Goal: Task Accomplishment & Management: Use online tool/utility

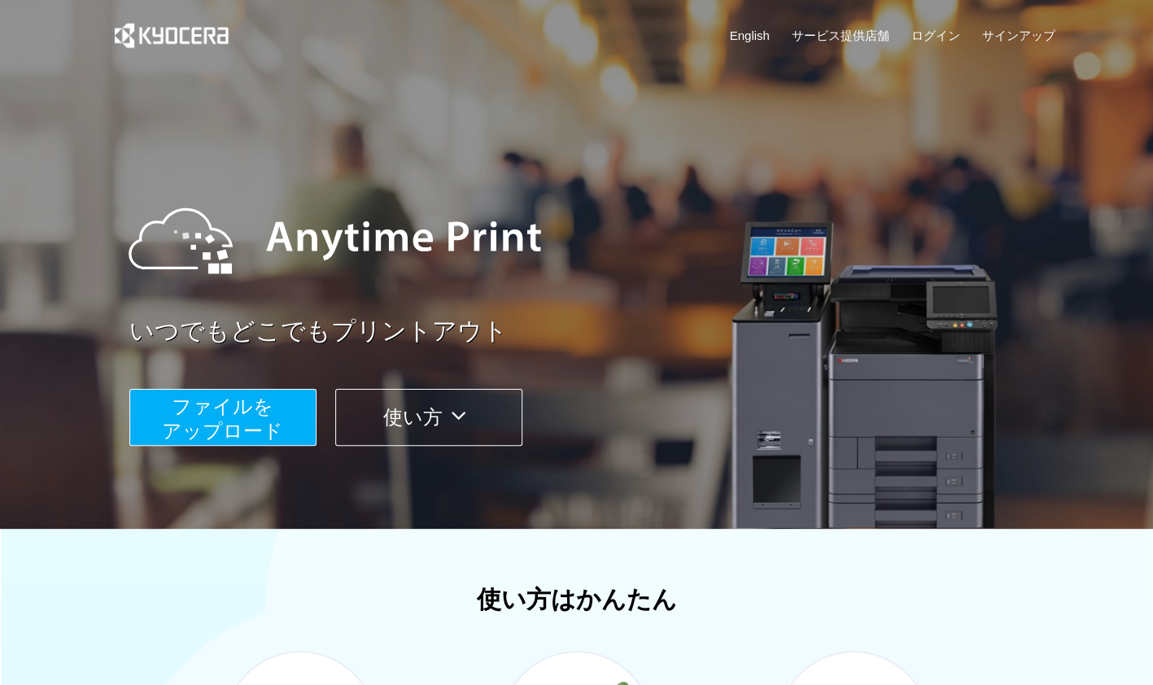
click at [255, 403] on span "ファイルを ​​アップロード" at bounding box center [222, 418] width 121 height 46
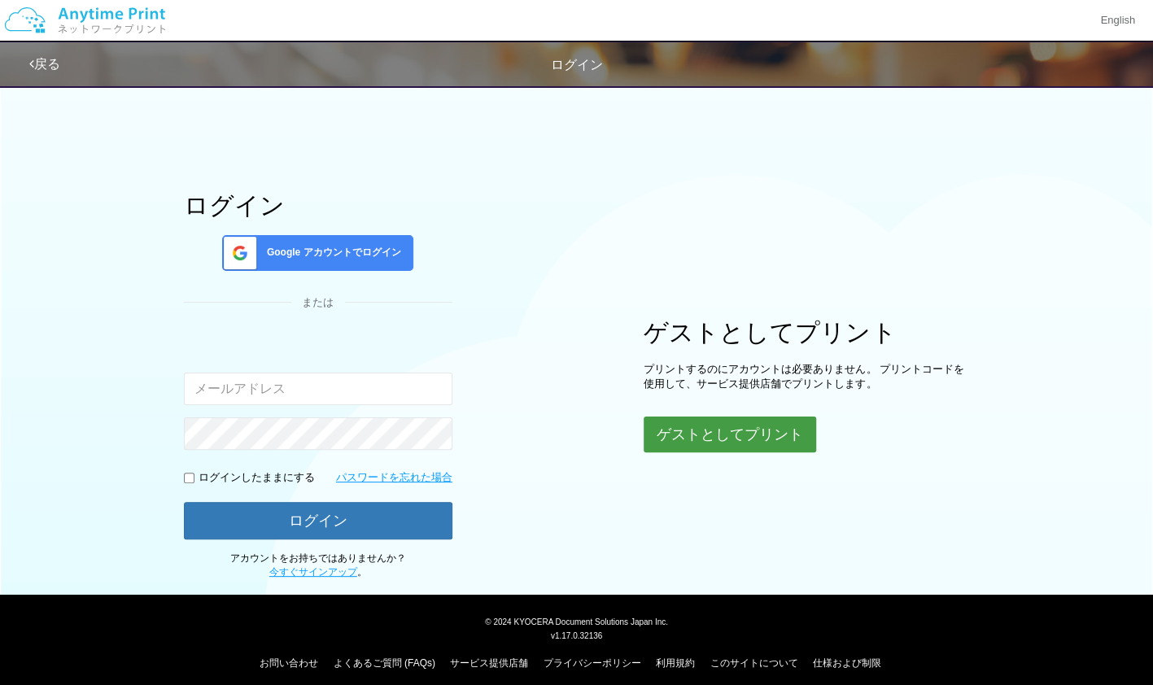
click at [788, 443] on button "ゲストとしてプリント" at bounding box center [729, 435] width 172 height 36
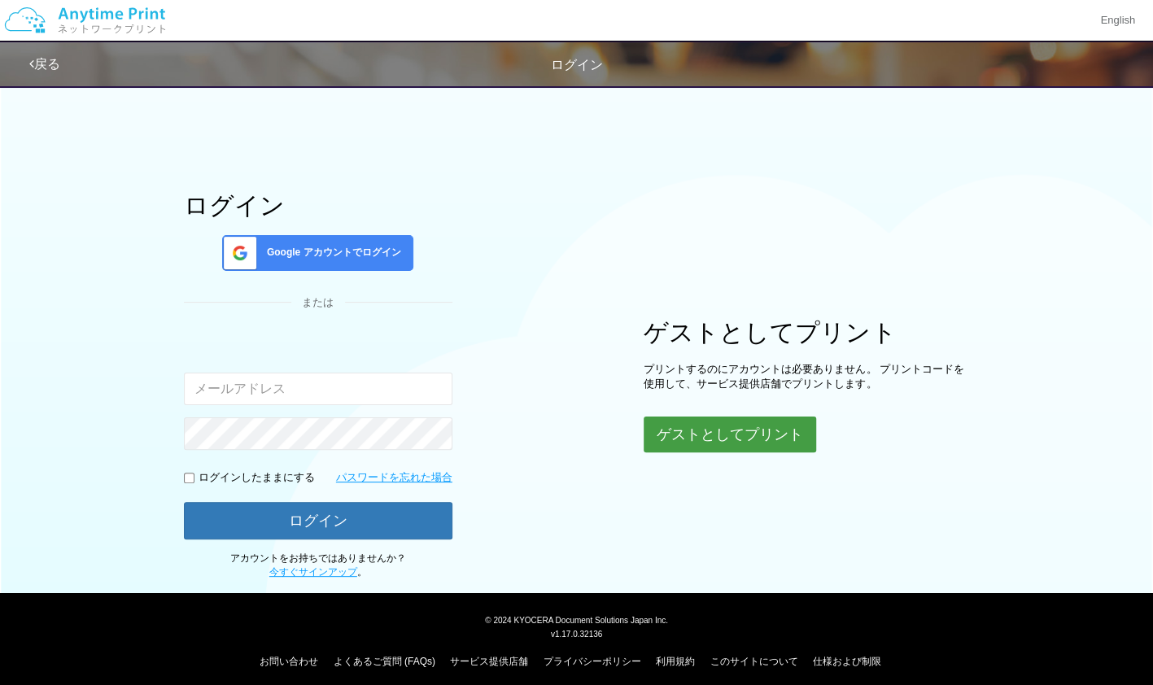
click at [680, 425] on button "ゲストとしてプリント" at bounding box center [729, 435] width 172 height 36
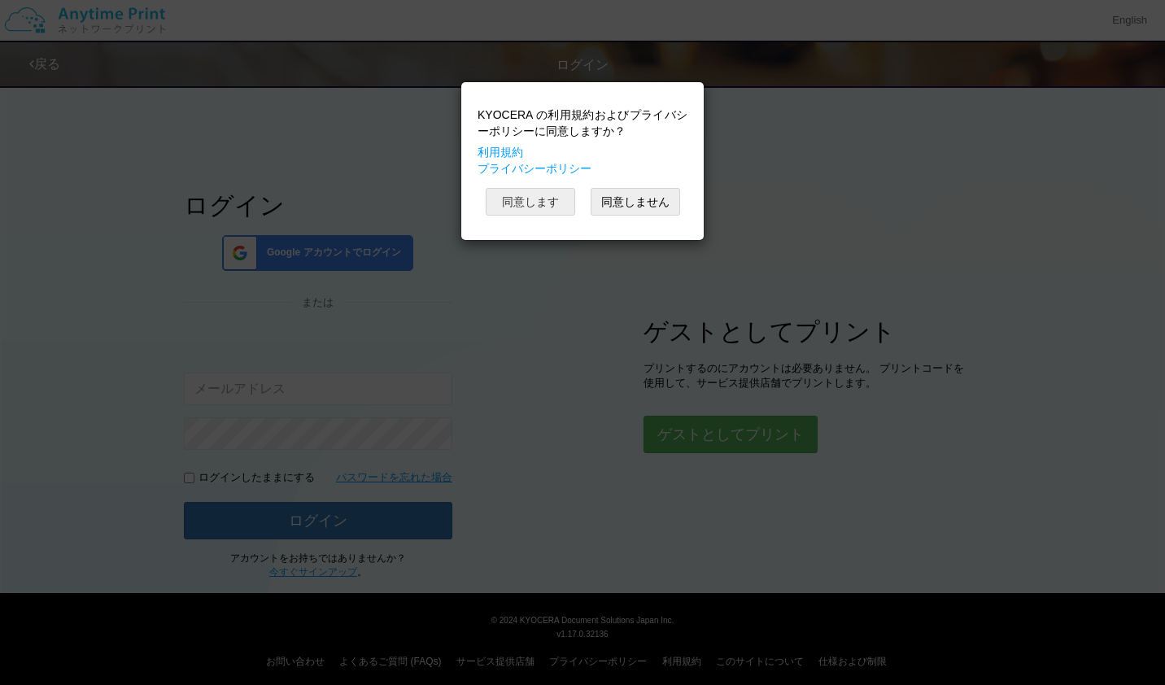
click at [539, 191] on button "同意します" at bounding box center [530, 202] width 89 height 28
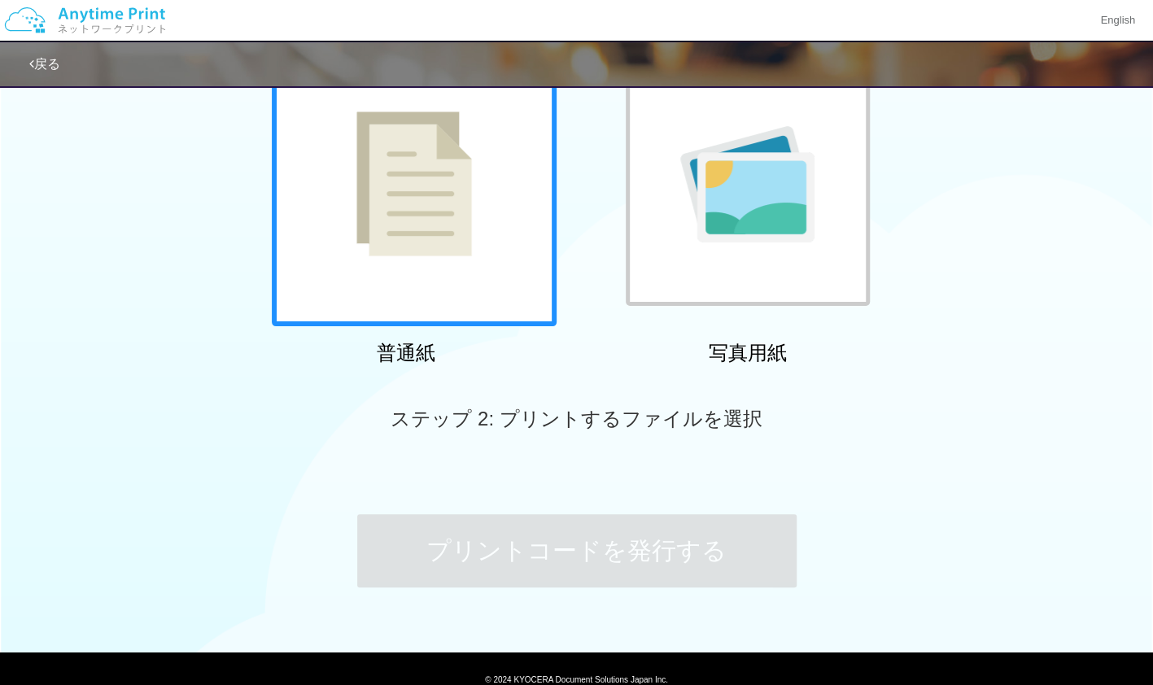
scroll to position [170, 0]
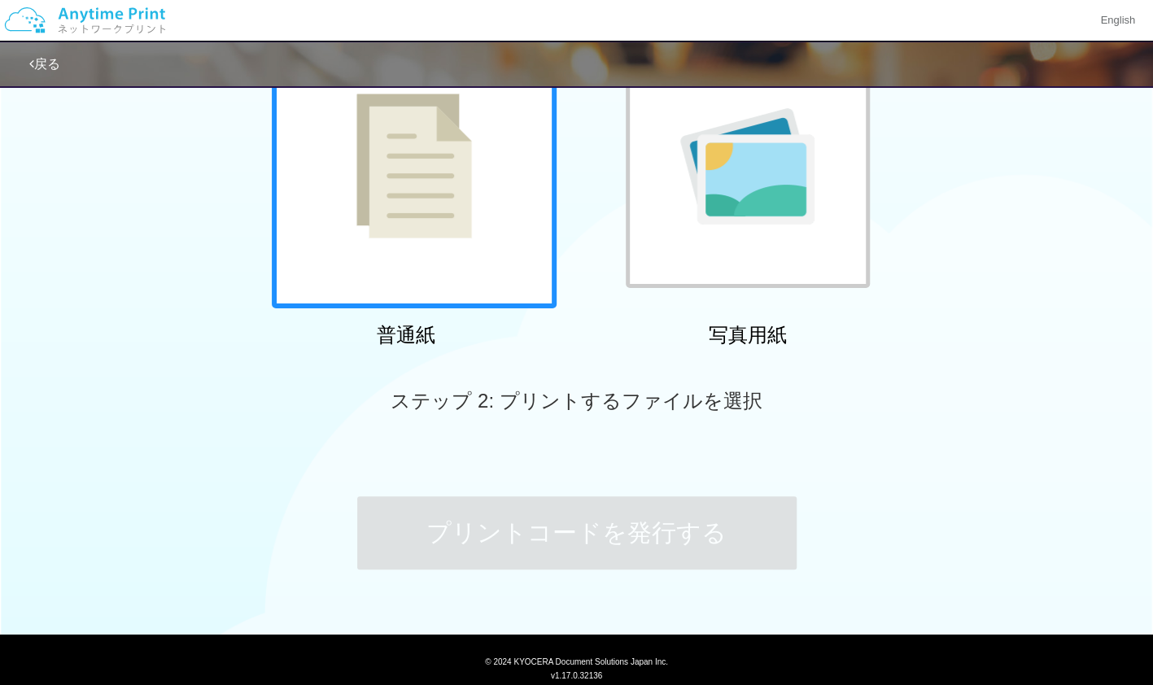
click at [488, 245] on div at bounding box center [414, 166] width 285 height 285
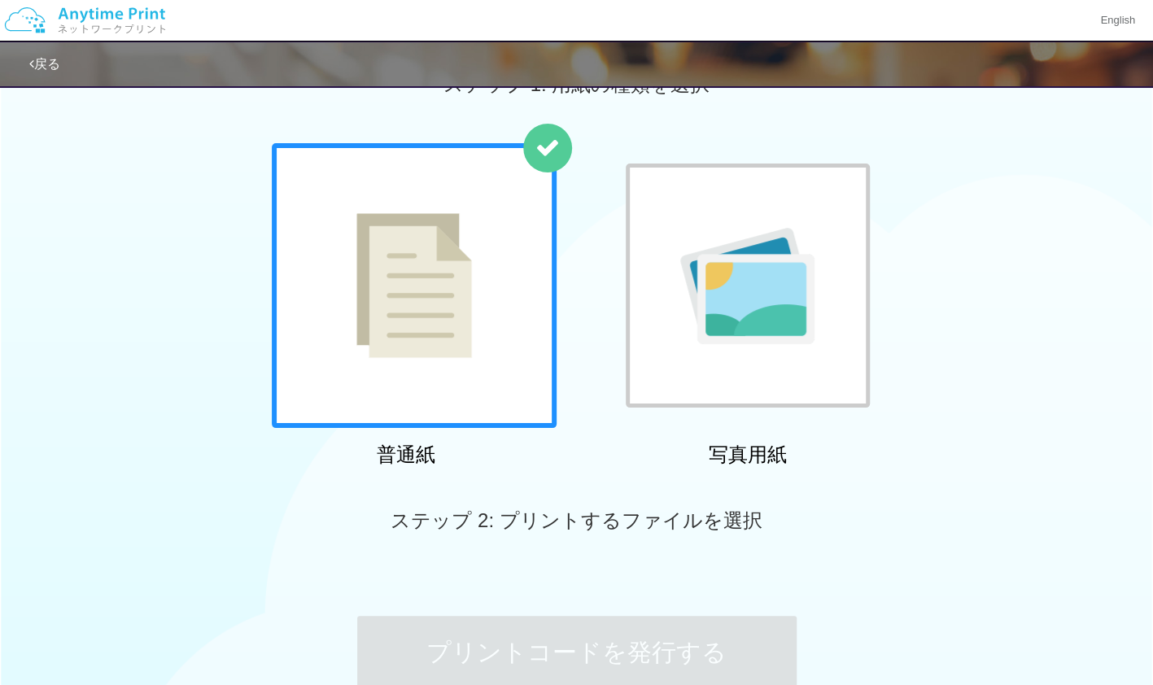
scroll to position [50, 0]
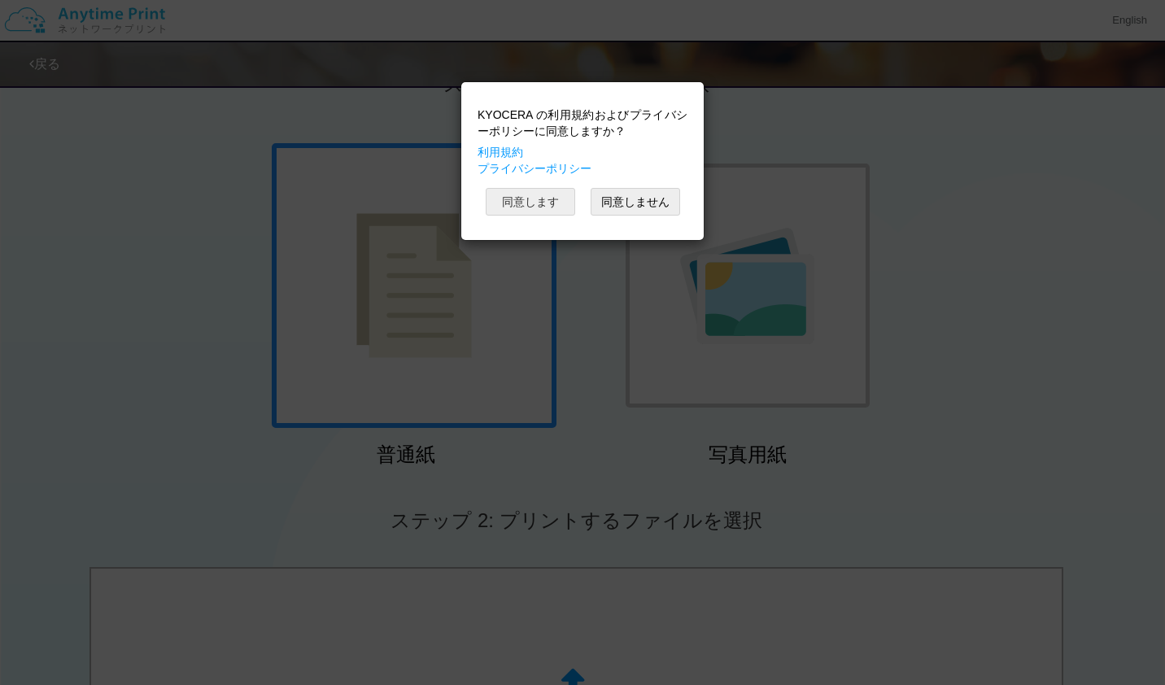
drag, startPoint x: 668, startPoint y: 509, endPoint x: 529, endPoint y: 207, distance: 332.3
click at [529, 207] on button "同意します" at bounding box center [530, 202] width 89 height 28
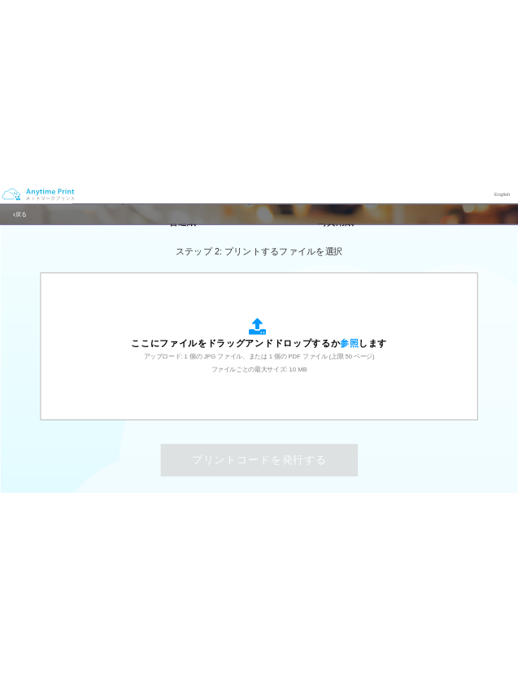
scroll to position [425, 0]
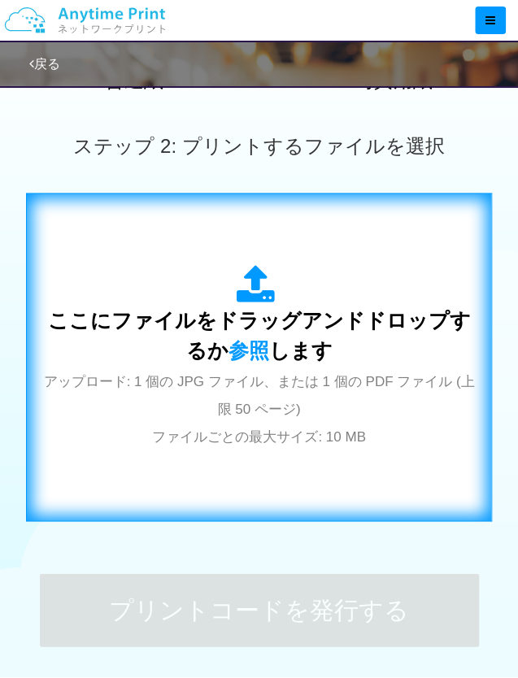
click at [273, 469] on div "ここにファイルをドラッグアンドドロップするか 参照 します アップロード: 1 個の JPG ファイル、または 1 個の PDF ファイル (上限 50 ペー…" at bounding box center [259, 357] width 432 height 294
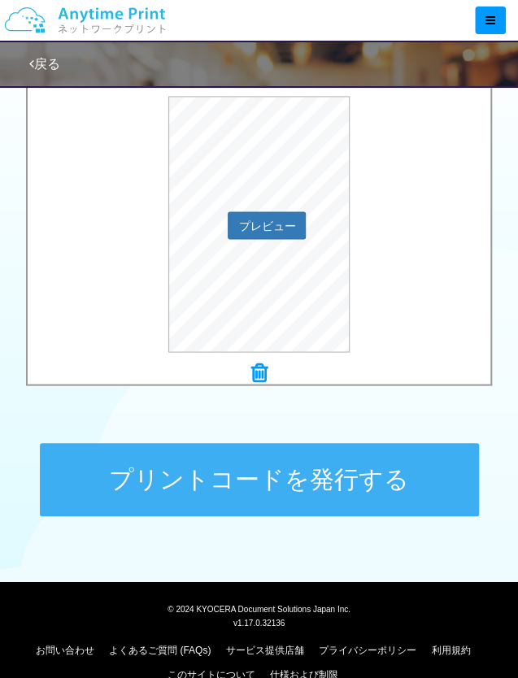
scroll to position [582, 0]
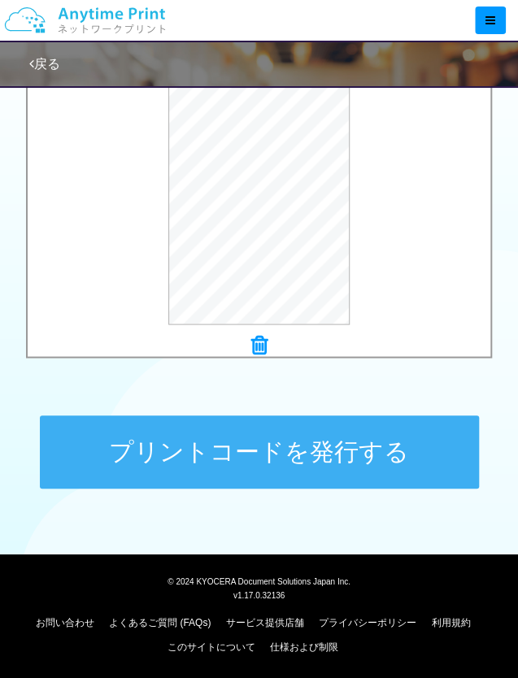
click at [253, 429] on button "プリントコードを発行する" at bounding box center [259, 452] width 439 height 73
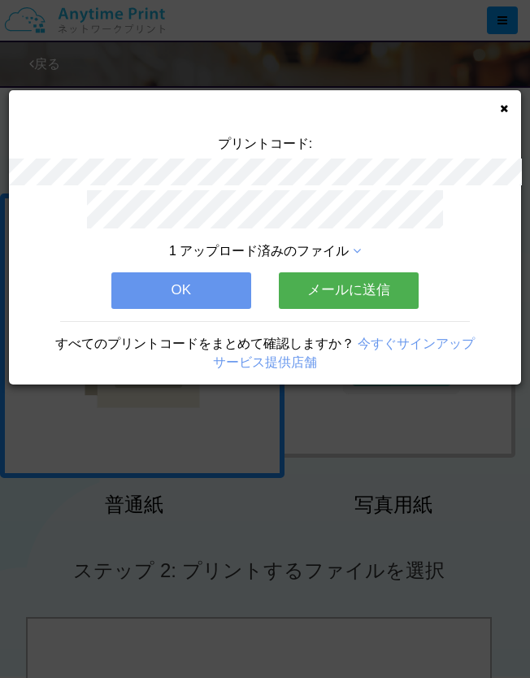
click at [215, 293] on button "OK" at bounding box center [181, 291] width 140 height 36
